Goal: Task Accomplishment & Management: Use online tool/utility

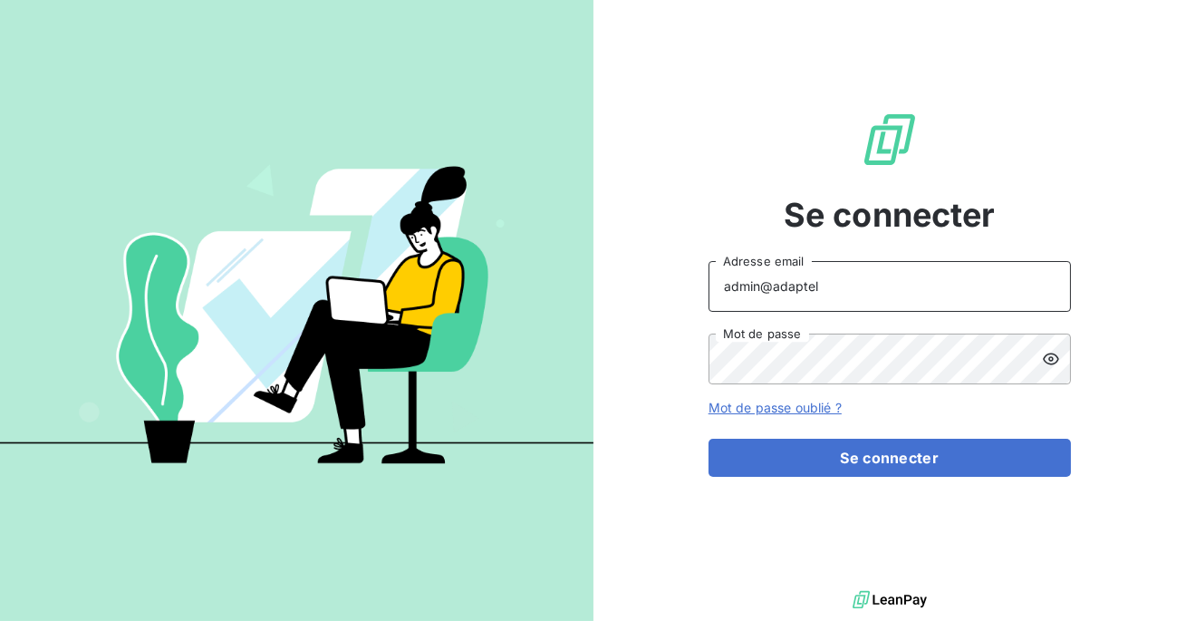
click at [897, 278] on input "admin@adaptel" at bounding box center [890, 286] width 363 height 51
type input "admin@adaptel006"
click at [709, 439] on button "Se connecter" at bounding box center [890, 458] width 363 height 38
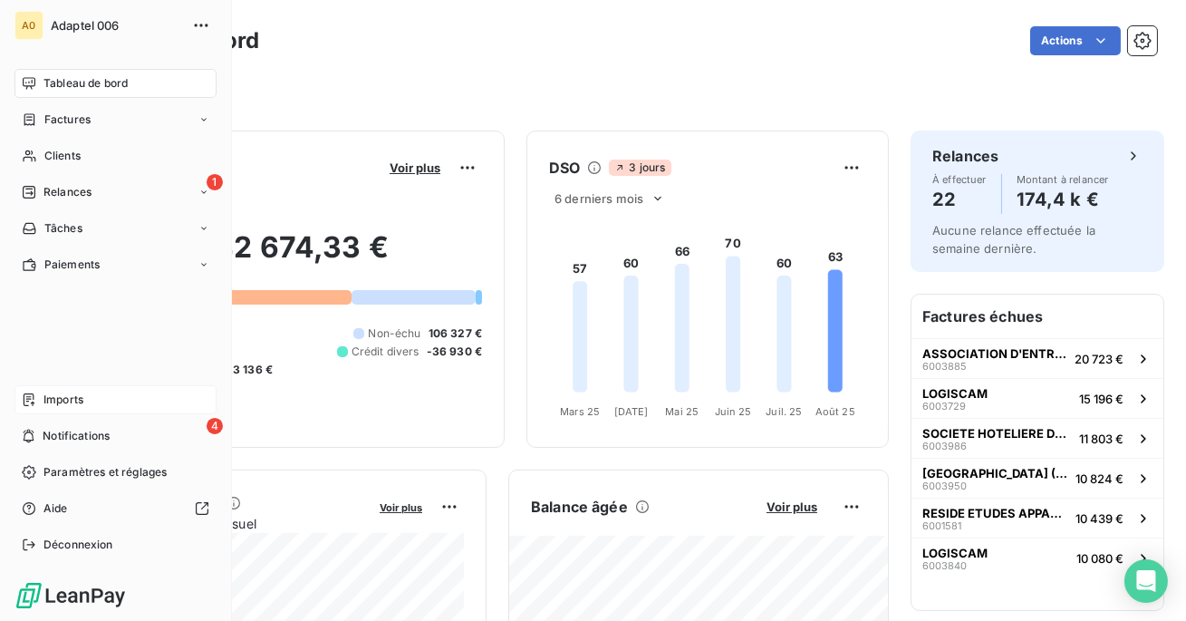
click at [65, 395] on span "Imports" at bounding box center [64, 400] width 40 height 16
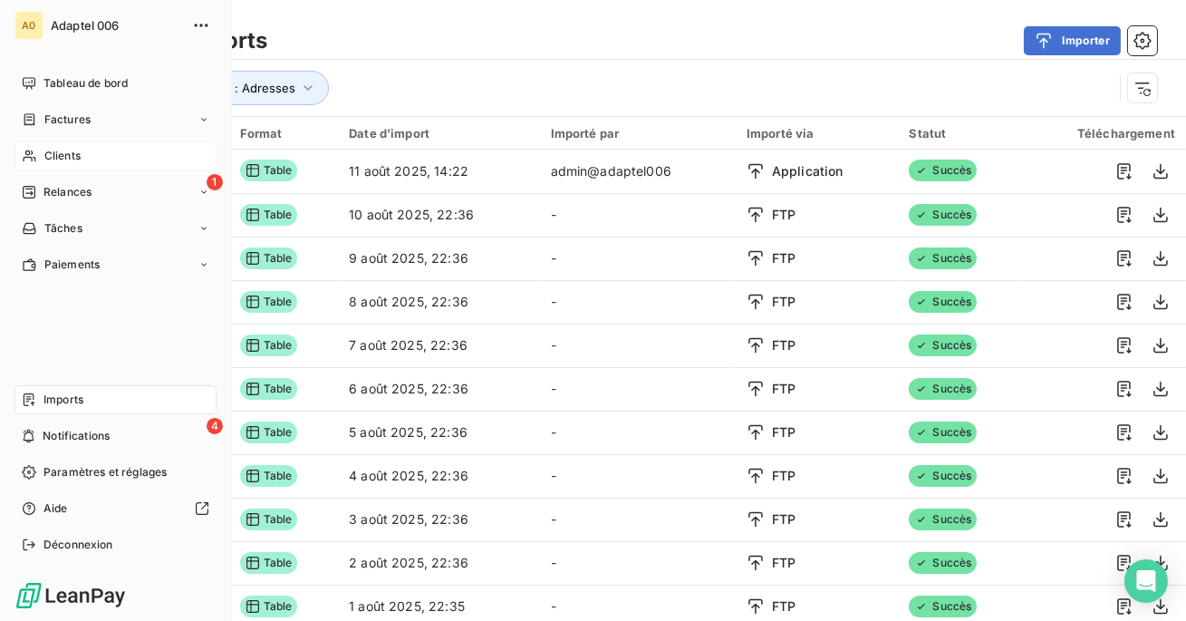
click at [37, 150] on div "Clients" at bounding box center [116, 155] width 202 height 29
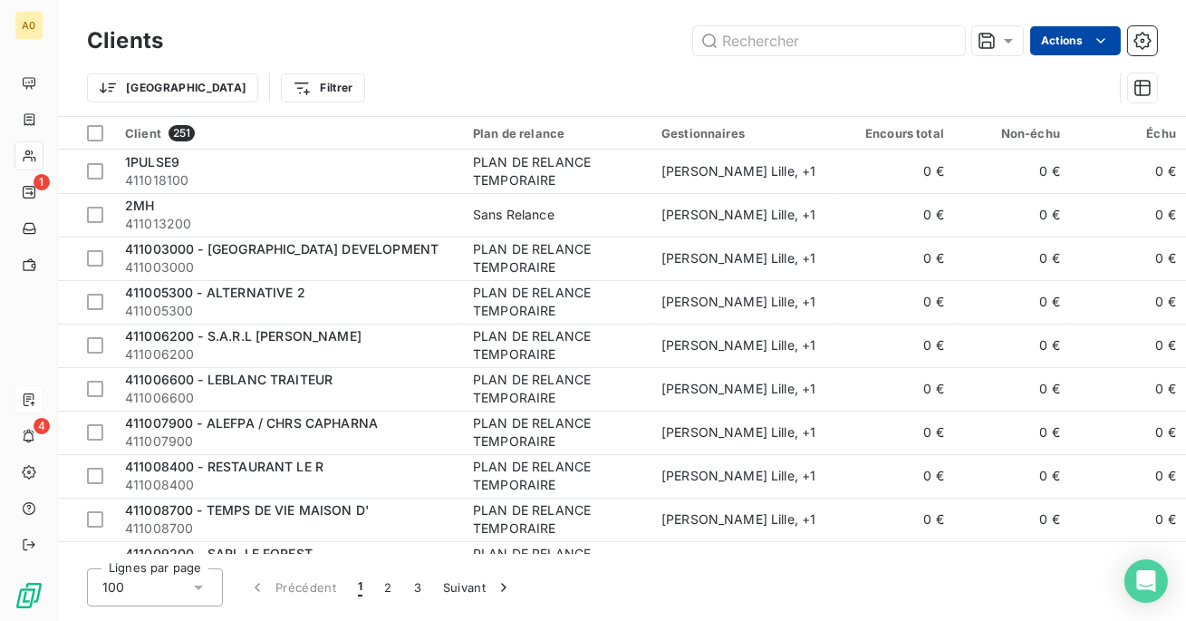
click at [1078, 32] on html "A0 1 4 Clients Actions Trier Filtrer Client 251 Plan de relance Gestionnaires E…" at bounding box center [593, 310] width 1186 height 621
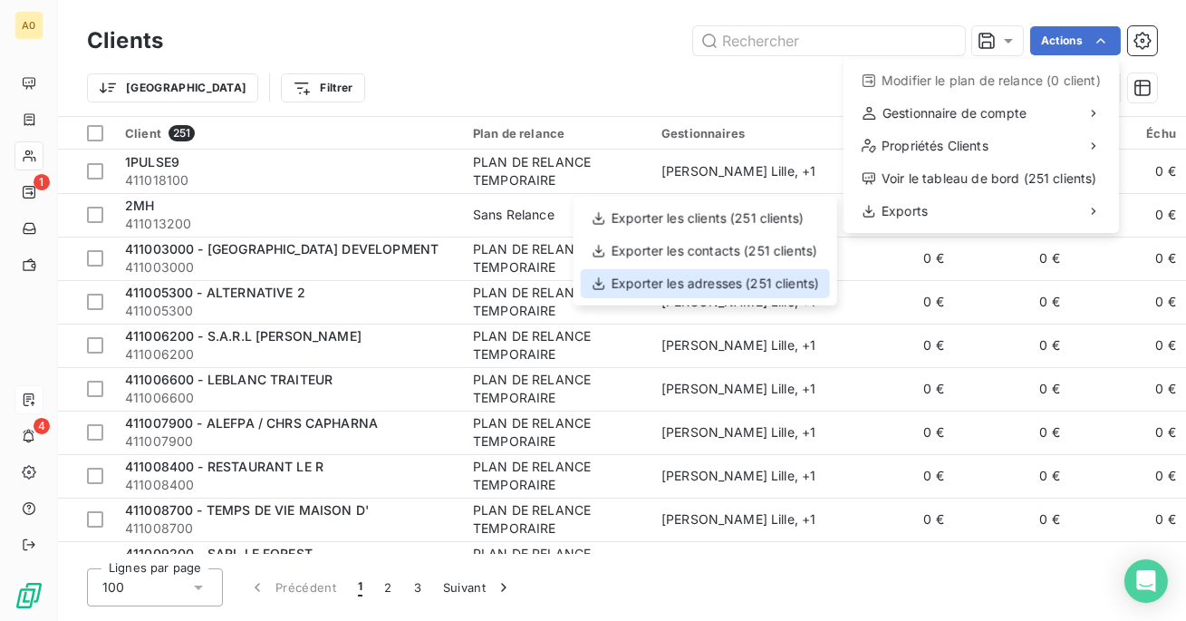
click at [692, 277] on div "Exporter les adresses (251 clients)" at bounding box center [705, 283] width 249 height 29
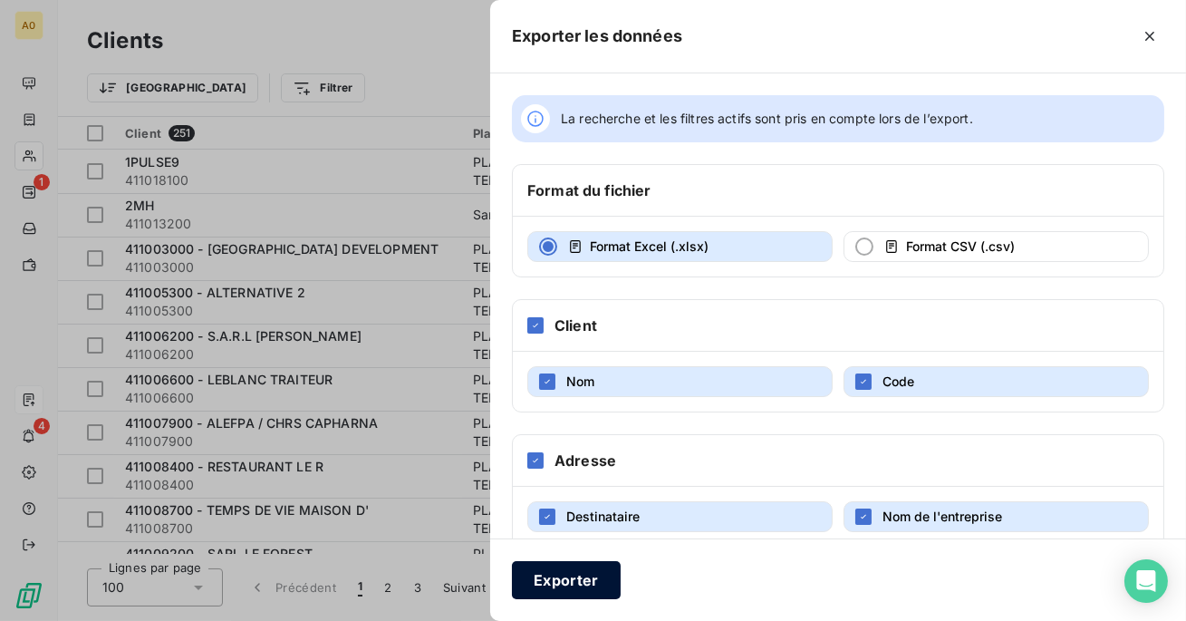
click at [571, 585] on button "Exporter" at bounding box center [566, 580] width 109 height 38
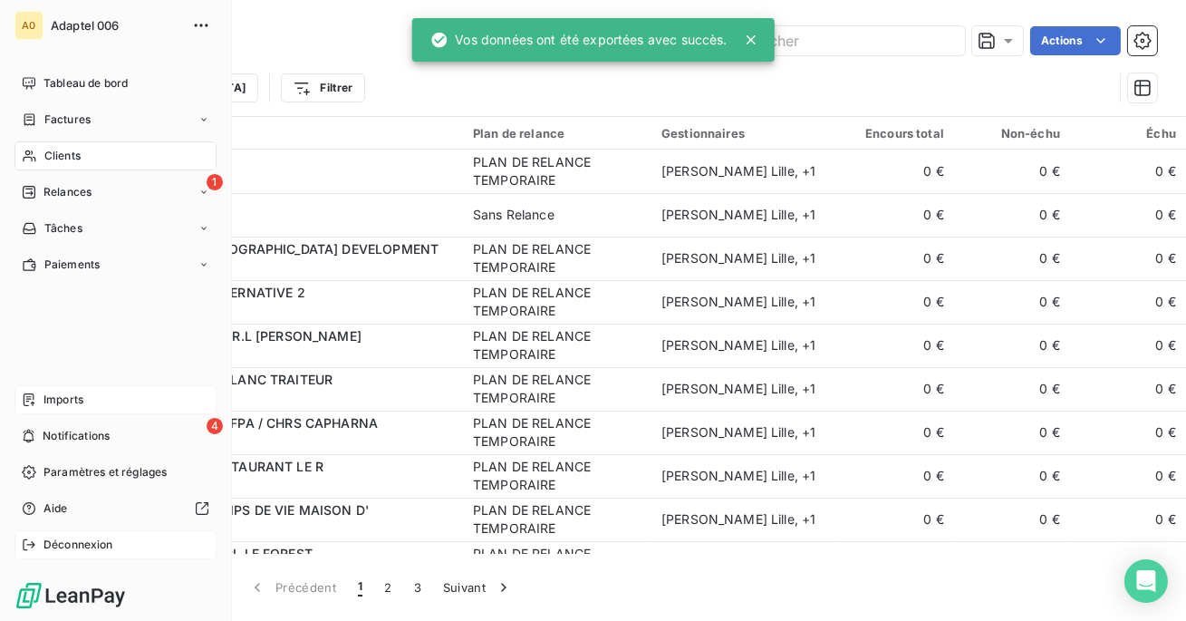
click at [31, 549] on icon at bounding box center [29, 544] width 15 height 15
